Goal: Information Seeking & Learning: Learn about a topic

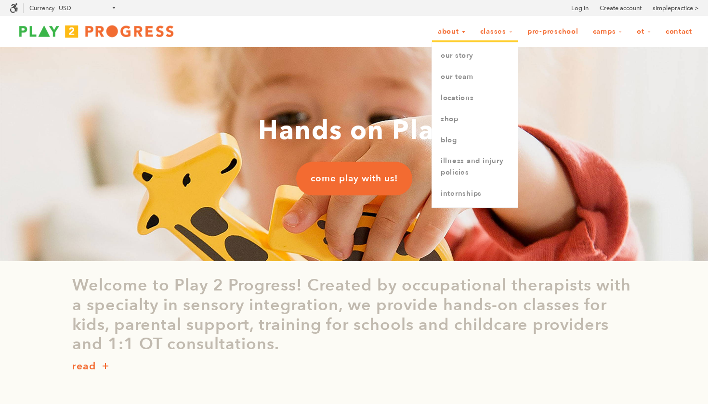
click at [445, 30] on link "About" at bounding box center [451, 32] width 40 height 18
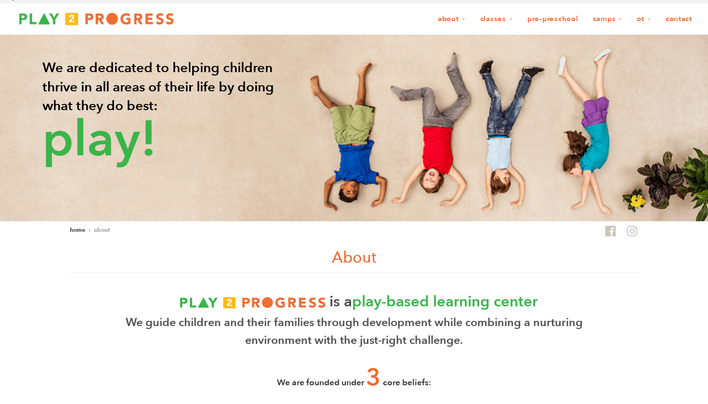
scroll to position [15, 0]
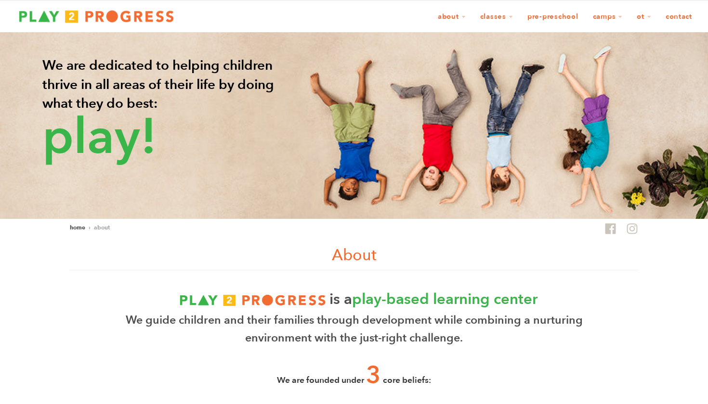
click at [104, 17] on img at bounding box center [96, 16] width 173 height 19
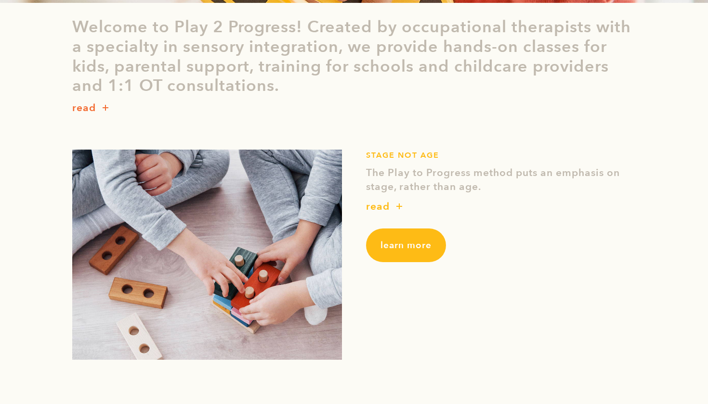
scroll to position [287, 0]
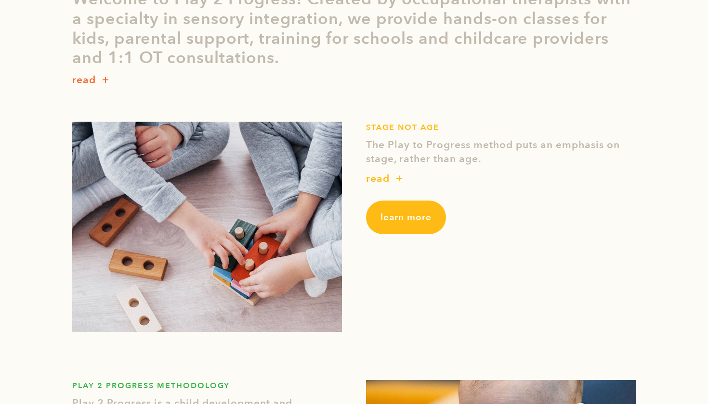
click at [407, 216] on span "learn more" at bounding box center [405, 217] width 51 height 13
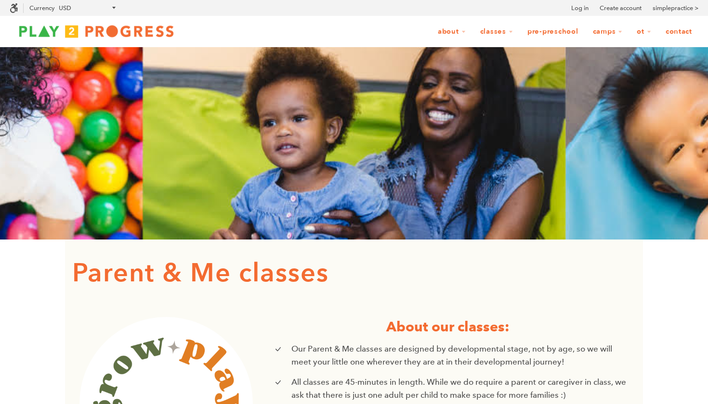
scroll to position [0, 0]
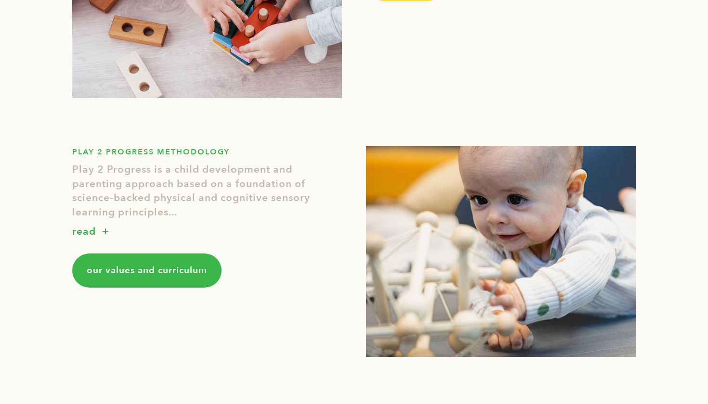
scroll to position [539, 0]
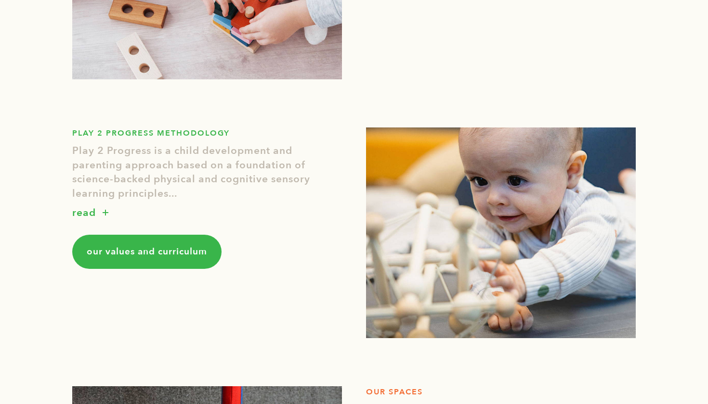
click at [178, 251] on span "our values and curriculum" at bounding box center [147, 252] width 120 height 13
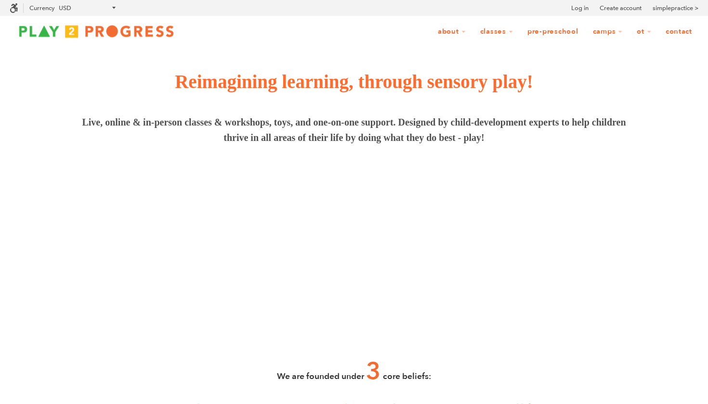
scroll to position [0, 0]
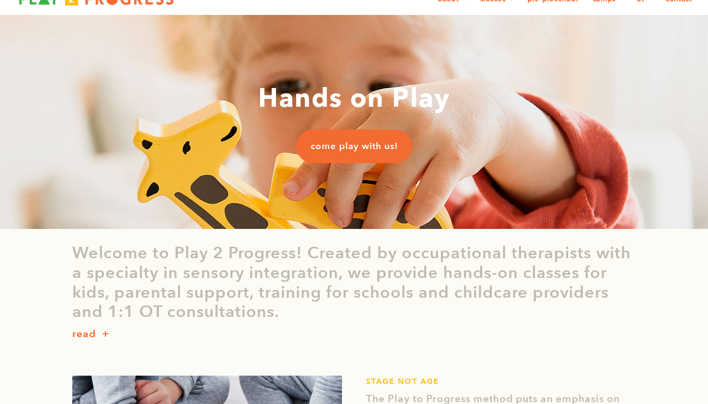
scroll to position [39, 0]
